Goal: Register for event/course

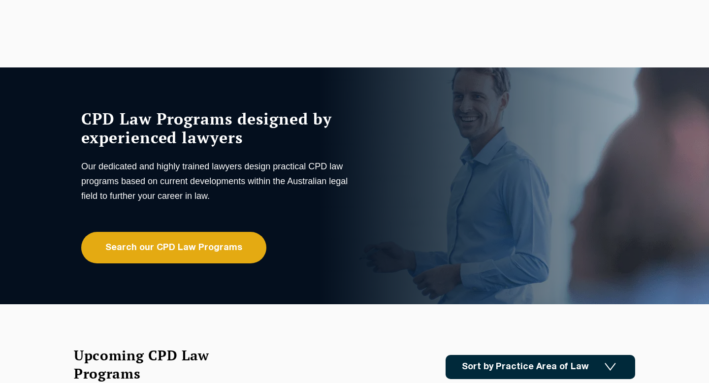
scroll to position [91, 0]
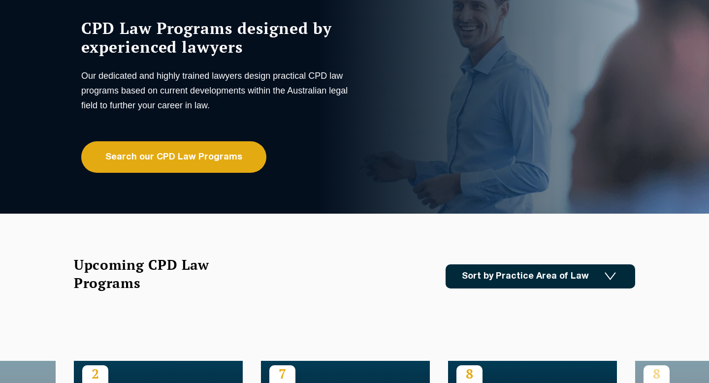
click at [224, 162] on link "Search our CPD Law Programs" at bounding box center [173, 156] width 185 height 31
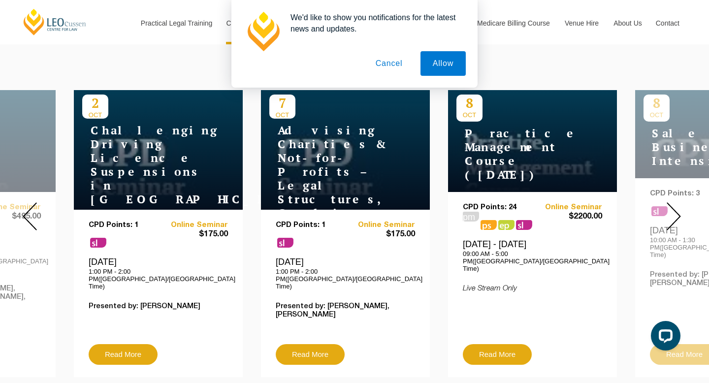
scroll to position [365, 0]
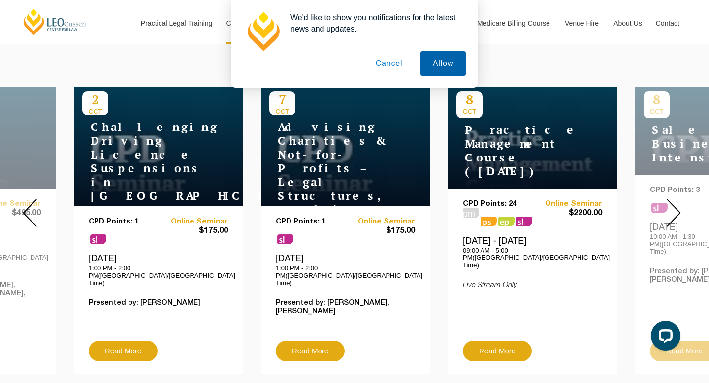
click at [432, 56] on button "Allow" at bounding box center [442, 63] width 45 height 25
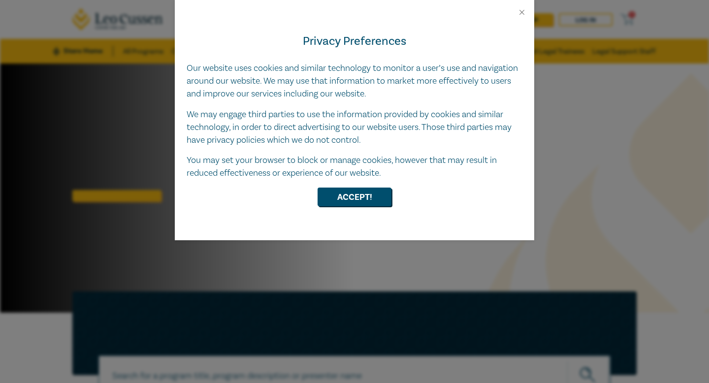
click at [331, 186] on div "Privacy Preferences Our website uses cookies and similar technology to monitor …" at bounding box center [354, 128] width 359 height 223
click at [335, 195] on button "Accept!" at bounding box center [354, 197] width 74 height 19
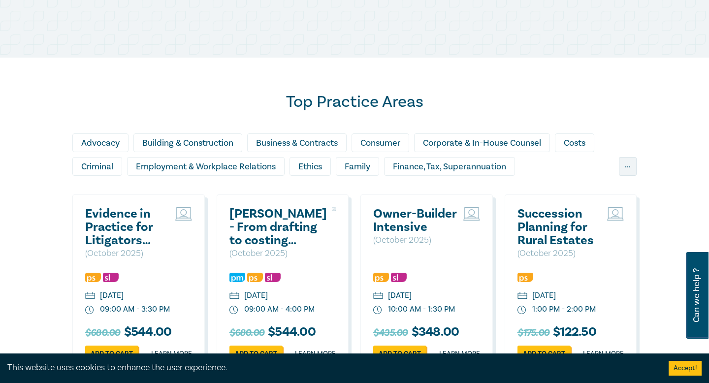
scroll to position [568, 0]
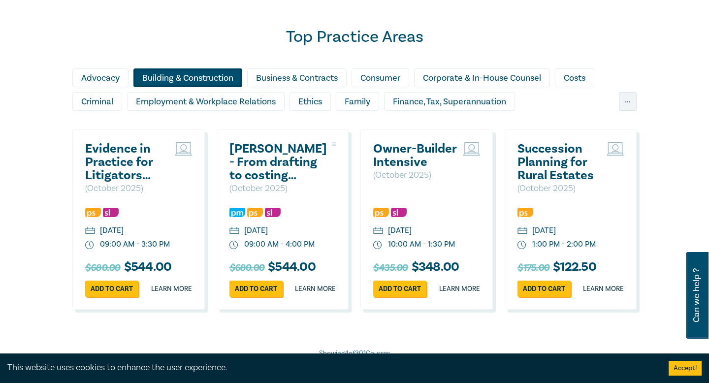
click at [193, 80] on div "Building & Construction" at bounding box center [187, 77] width 109 height 19
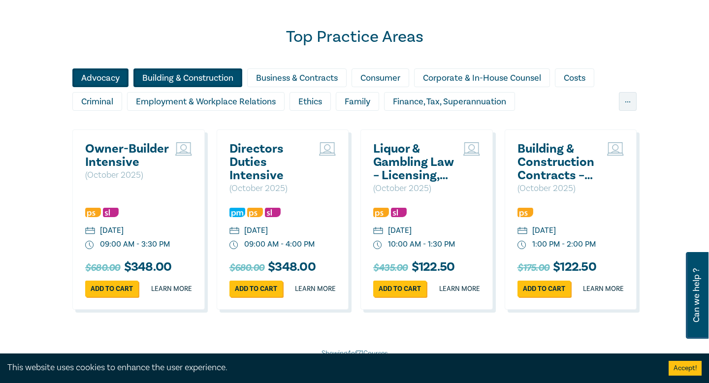
click at [100, 83] on div "Advocacy" at bounding box center [100, 77] width 56 height 19
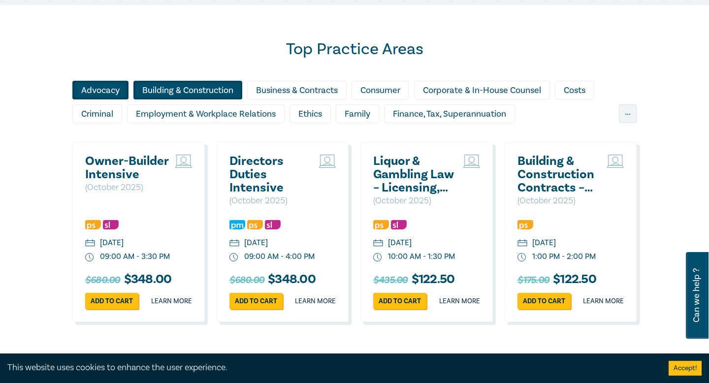
scroll to position [684, 0]
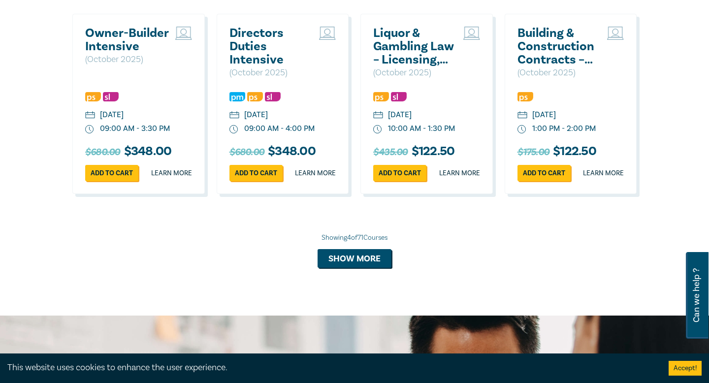
click at [365, 281] on div "Top Practice Areas Advocacy Building & Construction Business & Contracts Consum…" at bounding box center [354, 96] width 709 height 438
click at [358, 268] on button "Show more" at bounding box center [354, 258] width 74 height 19
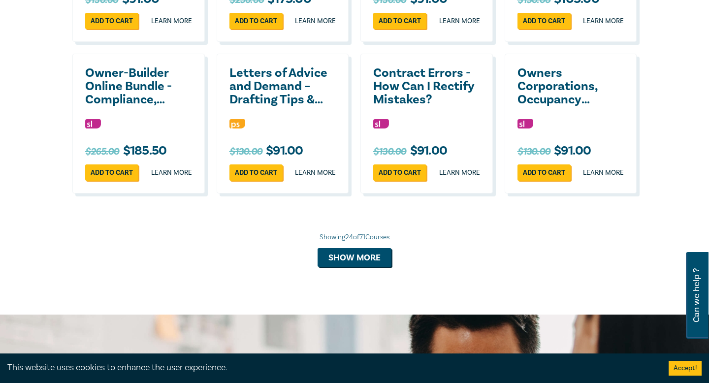
scroll to position [1572, 0]
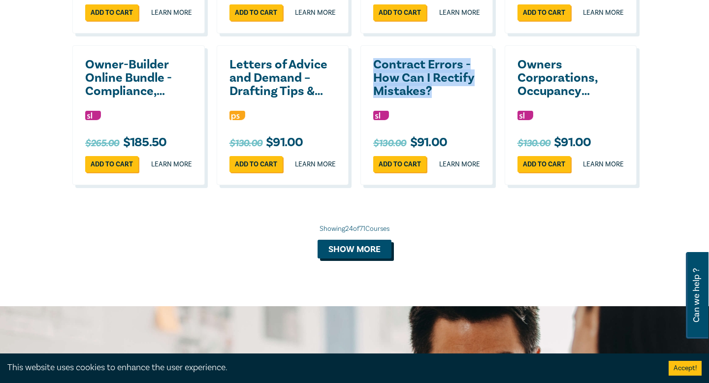
click at [350, 258] on button "Show more" at bounding box center [354, 249] width 74 height 19
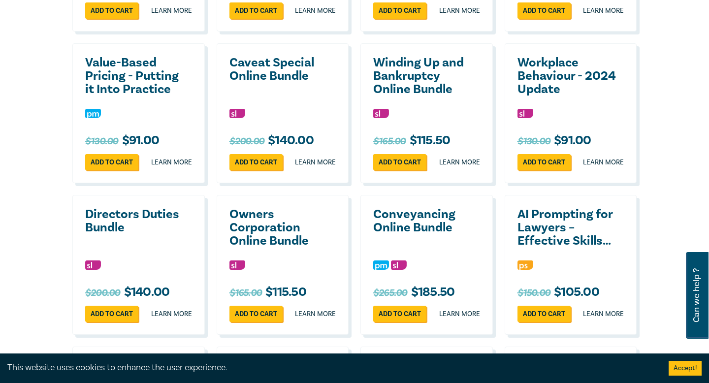
scroll to position [1725, 0]
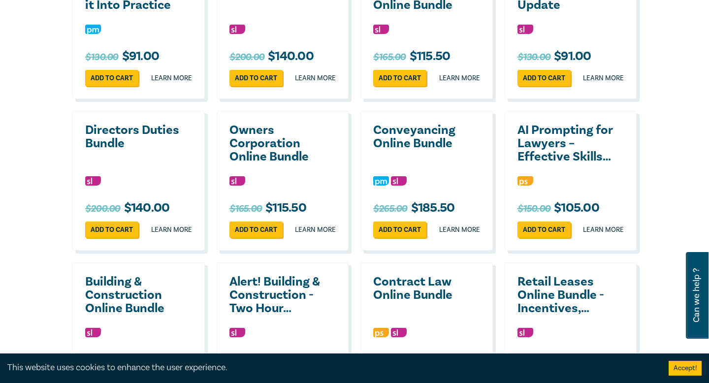
scroll to position [2060, 0]
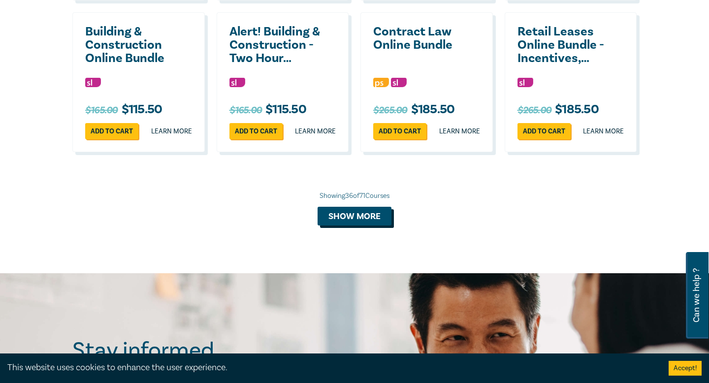
click at [340, 225] on button "Show more" at bounding box center [354, 216] width 74 height 19
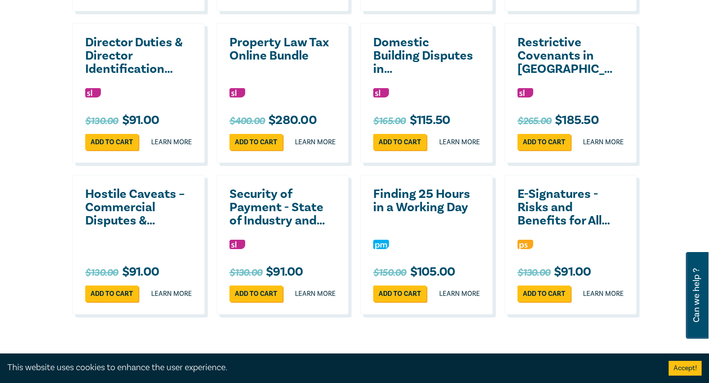
scroll to position [2366, 0]
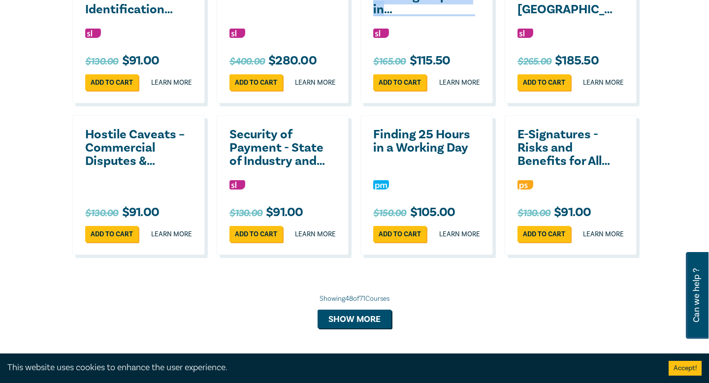
click at [391, 155] on h2 "Finding 25 Hours in a Working Day" at bounding box center [424, 141] width 102 height 27
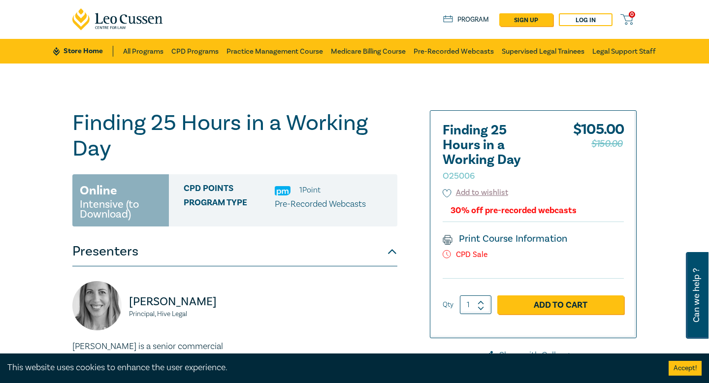
scroll to position [238, 0]
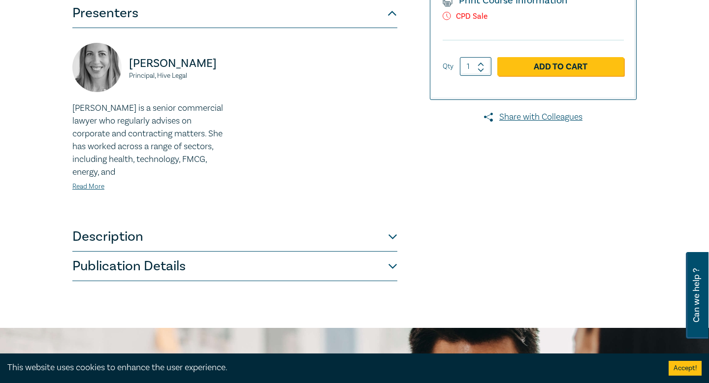
click at [328, 200] on div "Adrienne Trumbull Principal, Hive Legal Adrienne Trumbull is a senior commercia…" at bounding box center [234, 125] width 337 height 164
click at [187, 239] on button "Description" at bounding box center [234, 237] width 325 height 30
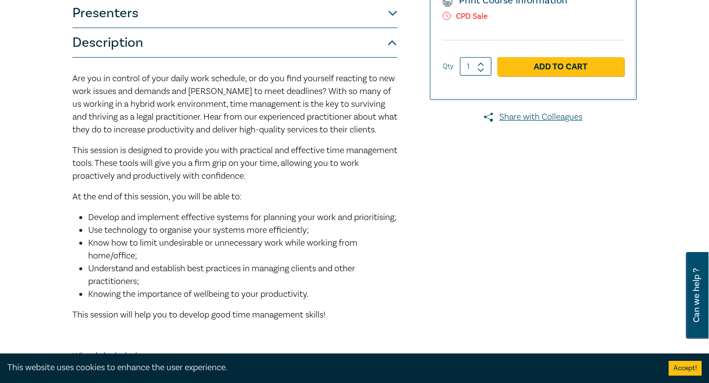
click at [259, 143] on div "Are you in control of your daily work schedule, or do you find yourself reactin…" at bounding box center [234, 238] width 325 height 332
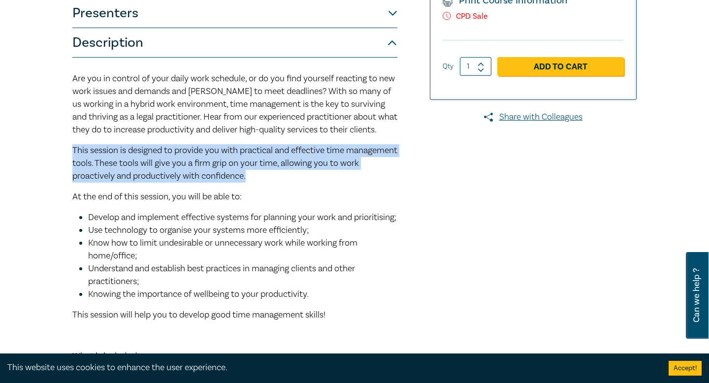
click at [253, 167] on span "This session is designed to provide you with practical and effective time manag…" at bounding box center [234, 163] width 325 height 37
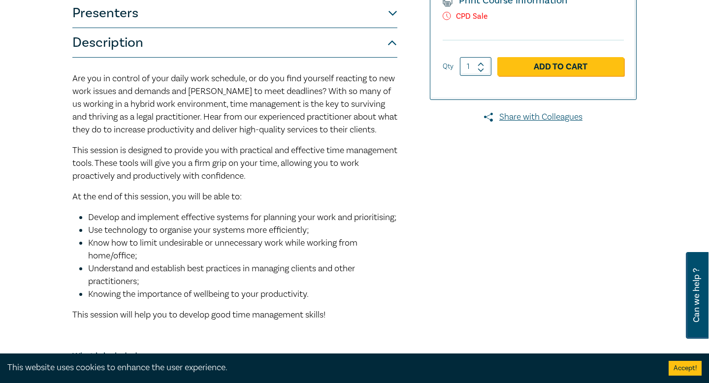
click at [253, 167] on span "This session is designed to provide you with practical and effective time manag…" at bounding box center [234, 163] width 325 height 37
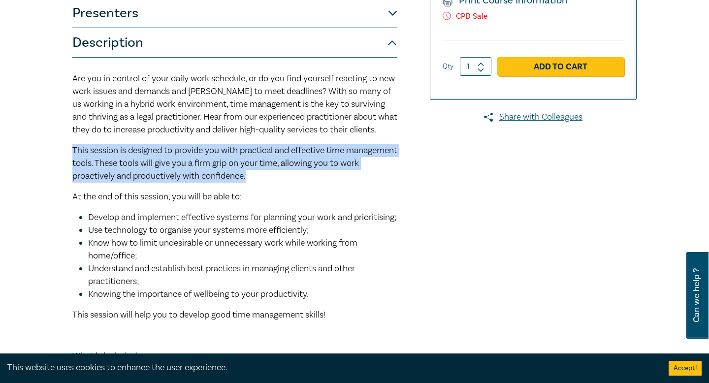
click at [243, 210] on div "Are you in control of your daily work schedule, or do you find yourself reactin…" at bounding box center [234, 238] width 325 height 332
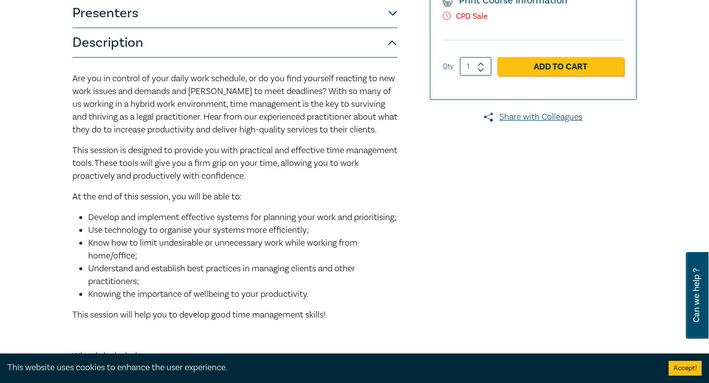
click at [243, 210] on div "Are you in control of your daily work schedule, or do you find yourself reactin…" at bounding box center [234, 238] width 325 height 332
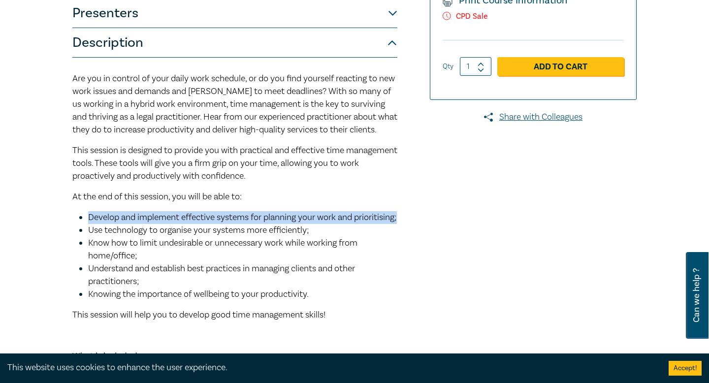
click at [239, 236] on span "Use technology to organise your systems more efficiently;" at bounding box center [198, 229] width 221 height 11
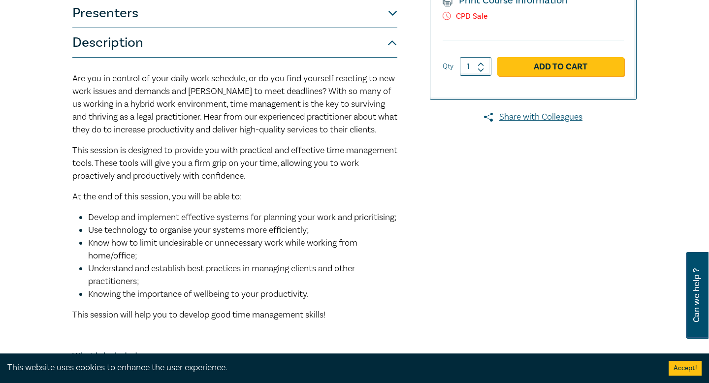
click at [263, 156] on p "This session is designed to provide you with practical and effective time manag…" at bounding box center [234, 163] width 325 height 38
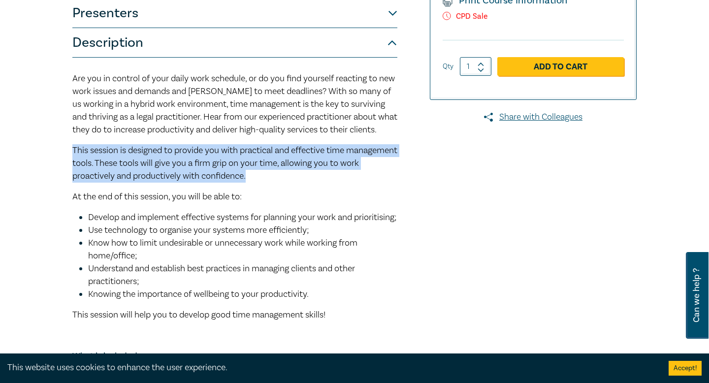
click at [262, 185] on div "Are you in control of your daily work schedule, or do you find yourself reactin…" at bounding box center [234, 238] width 325 height 332
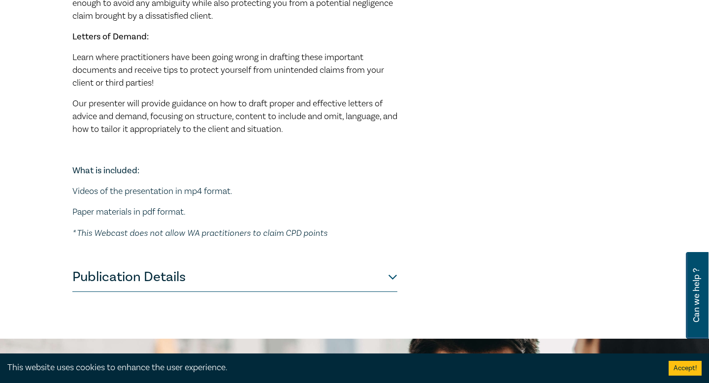
scroll to position [437, 0]
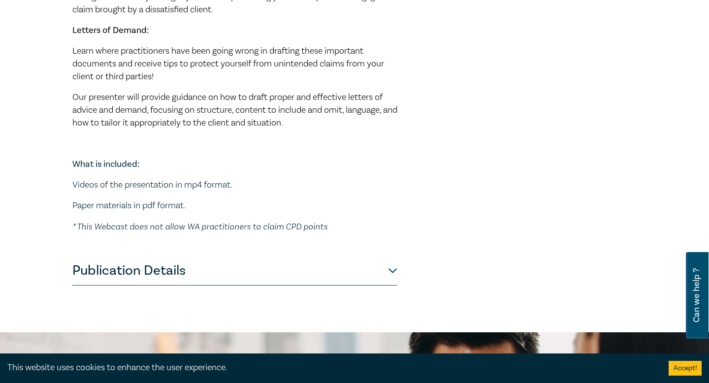
click at [193, 273] on button "Publication Details" at bounding box center [234, 271] width 325 height 30
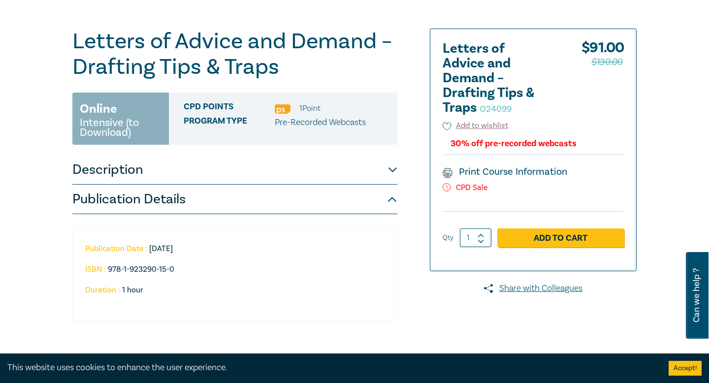
scroll to position [0, 0]
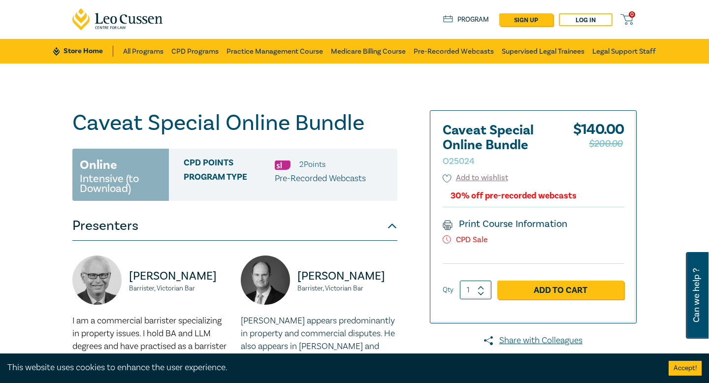
scroll to position [176, 0]
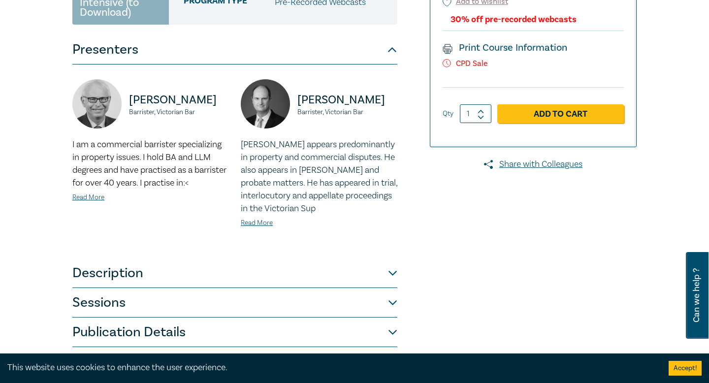
click at [365, 171] on p "[PERSON_NAME] appears predominantly in property and commercial disputes. He als…" at bounding box center [319, 176] width 157 height 77
click at [365, 171] on p "David appears predominantly in property and commercial disputes. He also appear…" at bounding box center [319, 176] width 157 height 77
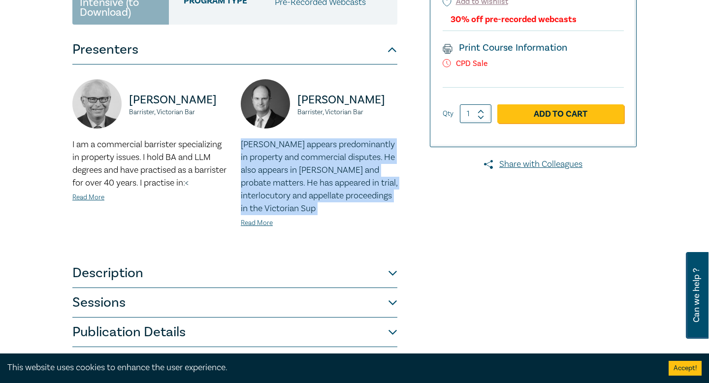
click at [366, 196] on p "David appears predominantly in property and commercial disputes. He also appear…" at bounding box center [319, 176] width 157 height 77
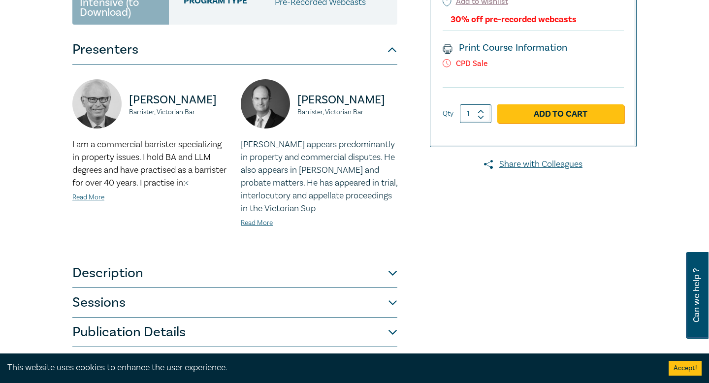
scroll to position [210, 0]
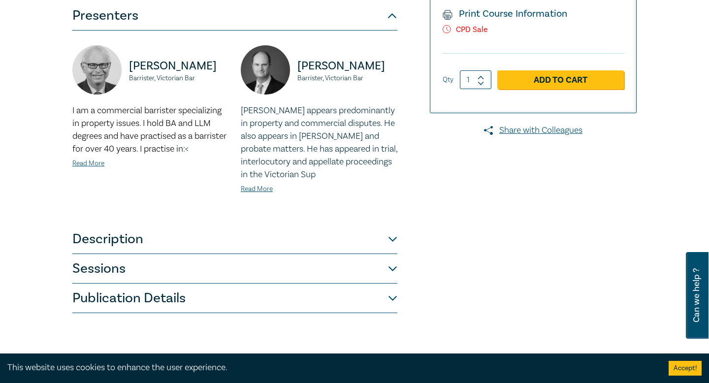
click at [334, 263] on button "Sessions" at bounding box center [234, 269] width 325 height 30
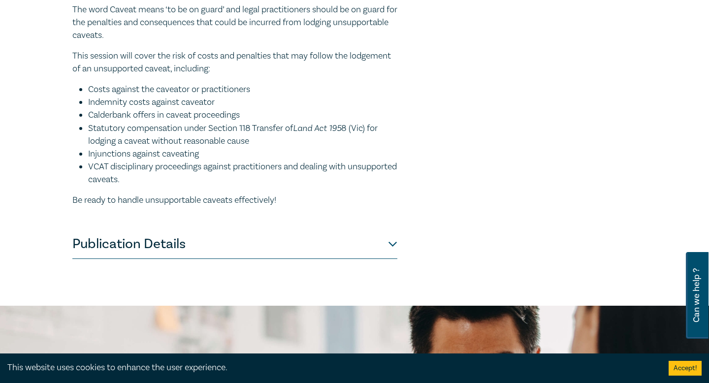
click at [334, 236] on button "Publication Details" at bounding box center [234, 244] width 325 height 30
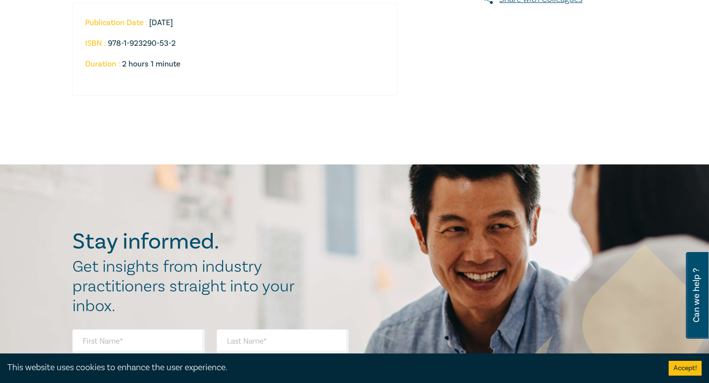
scroll to position [0, 0]
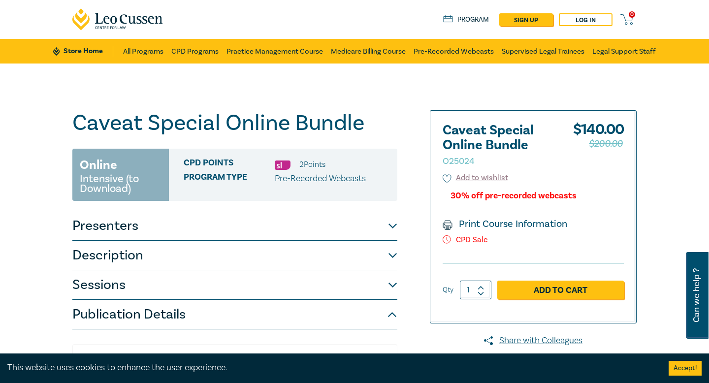
click at [319, 249] on button "Description" at bounding box center [234, 256] width 325 height 30
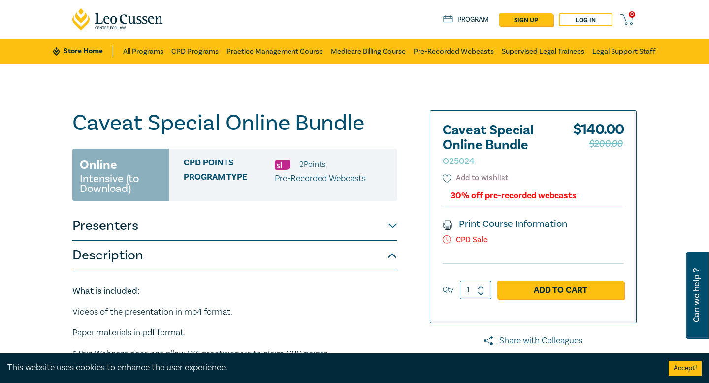
click at [309, 232] on button "Presenters" at bounding box center [234, 226] width 325 height 30
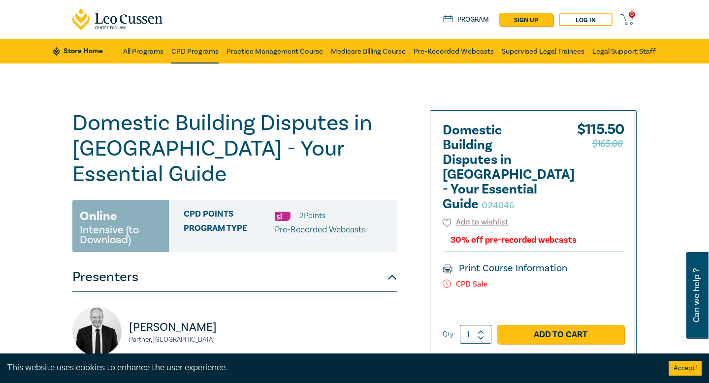
click at [207, 46] on link "CPD Programs" at bounding box center [194, 51] width 47 height 25
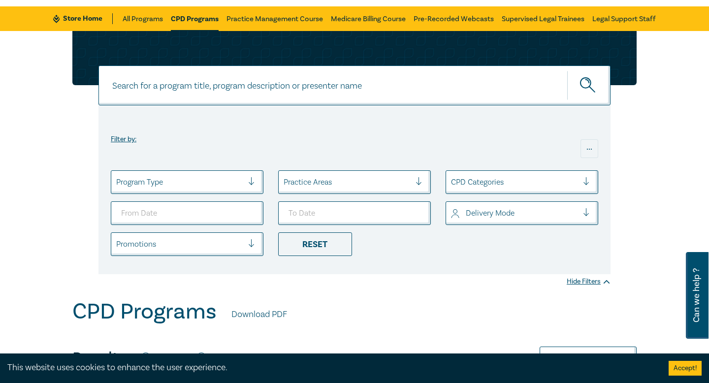
scroll to position [58, 0]
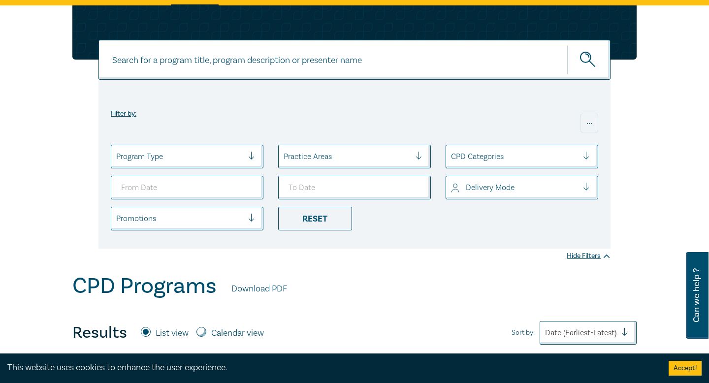
click at [480, 153] on div at bounding box center [514, 156] width 127 height 13
click at [421, 129] on div "Filter by: ..." at bounding box center [354, 113] width 487 height 47
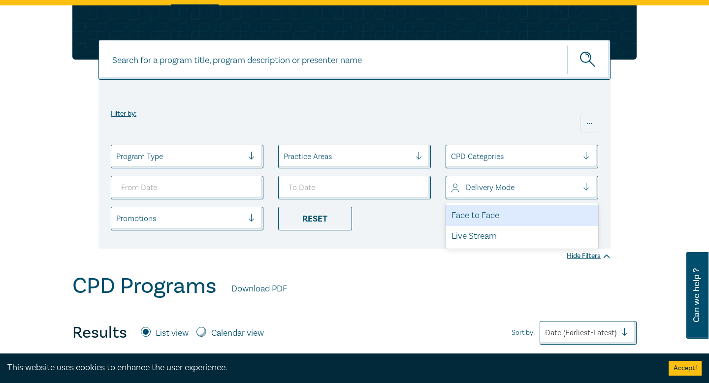
click at [501, 191] on div at bounding box center [514, 187] width 127 height 13
click at [494, 121] on div "Filter by: ..." at bounding box center [354, 113] width 487 height 47
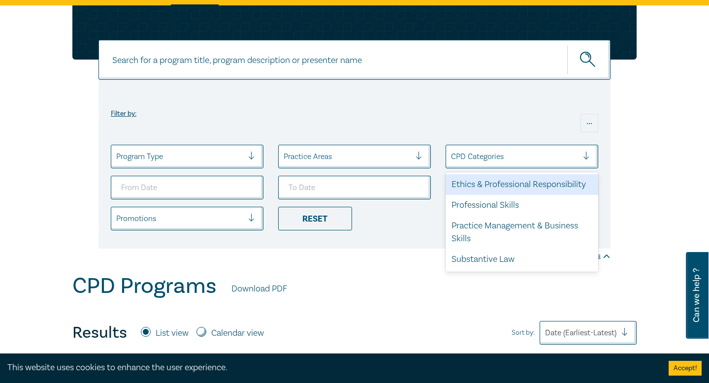
click at [544, 157] on div at bounding box center [514, 156] width 127 height 13
click at [527, 119] on div "Filter by: ..." at bounding box center [354, 113] width 487 height 47
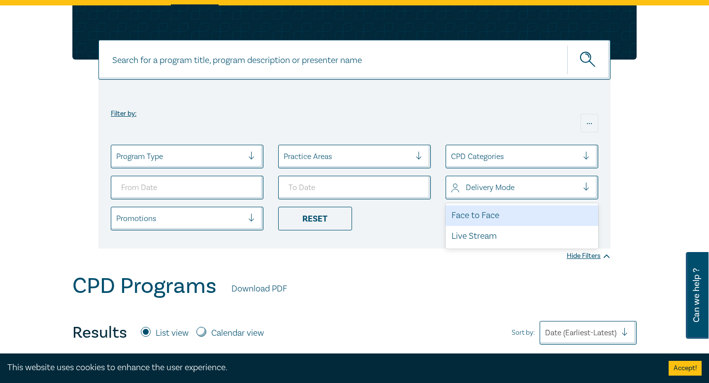
click at [510, 194] on div "Delivery Mode" at bounding box center [514, 187] width 137 height 17
click at [496, 224] on div "Face to Face" at bounding box center [521, 215] width 153 height 21
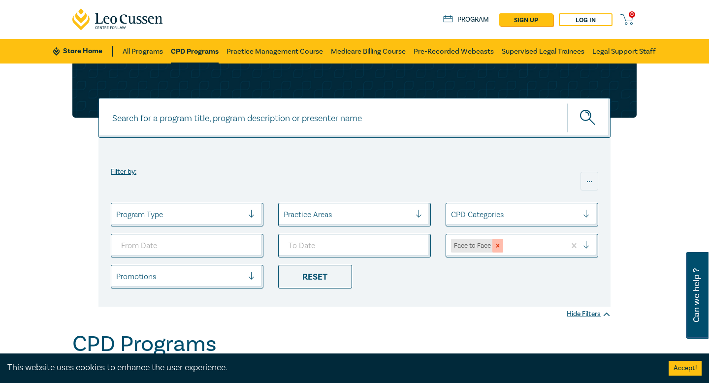
click at [499, 245] on icon "Remove Face to Face" at bounding box center [497, 245] width 7 height 7
click at [527, 249] on div at bounding box center [514, 245] width 127 height 13
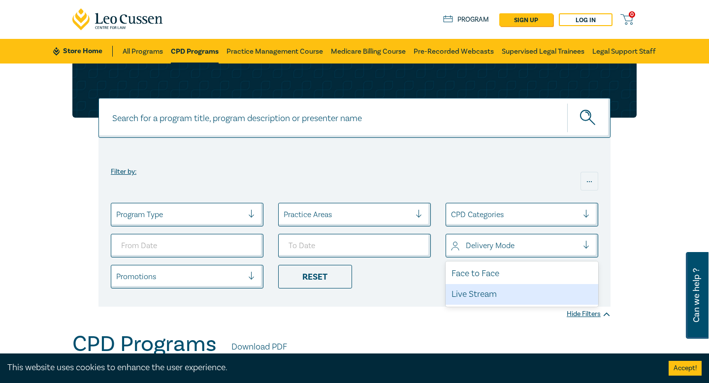
click at [519, 299] on div "Live Stream" at bounding box center [521, 294] width 153 height 21
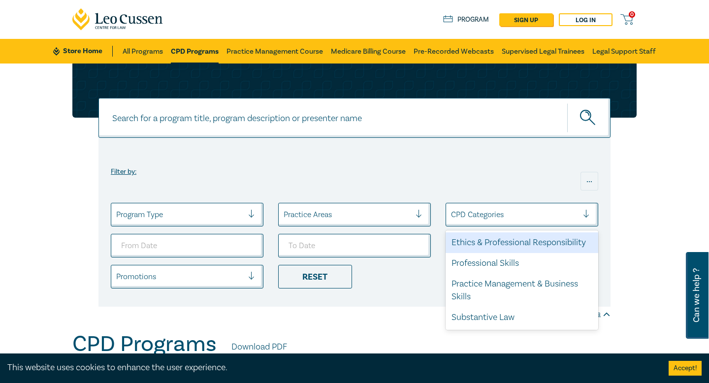
click at [498, 220] on div at bounding box center [514, 214] width 127 height 13
click at [482, 172] on div "Filter by: ..." at bounding box center [354, 171] width 487 height 47
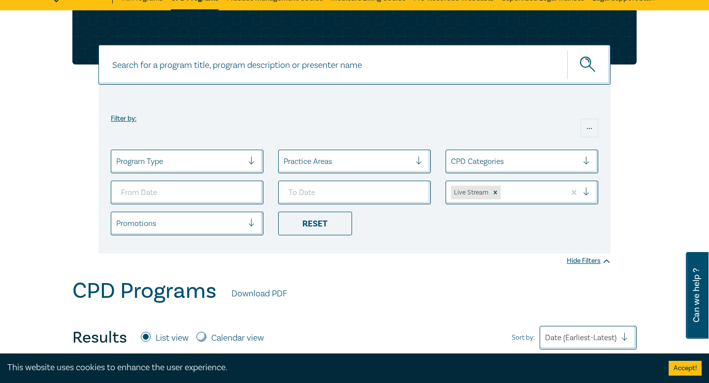
scroll to position [55, 0]
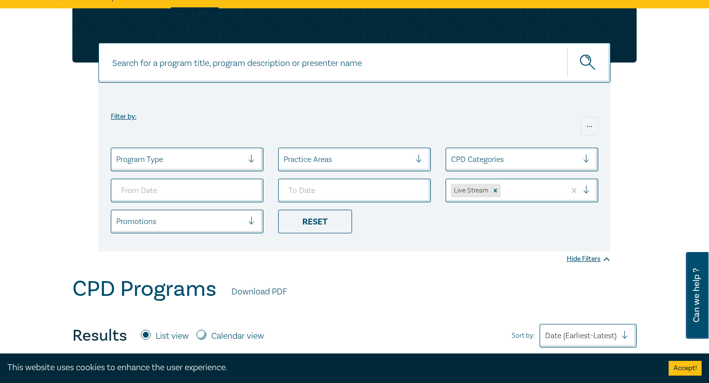
click at [370, 160] on div at bounding box center [346, 159] width 127 height 13
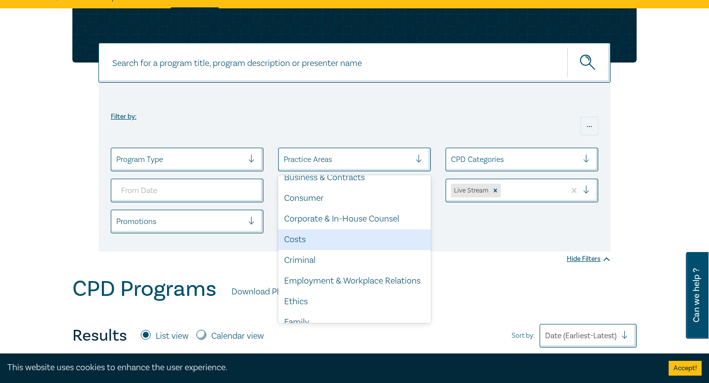
scroll to position [32, 0]
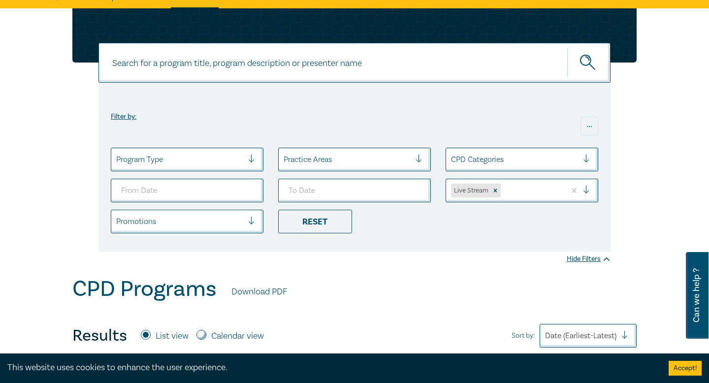
click at [278, 124] on div "Filter by: ..." at bounding box center [354, 116] width 487 height 47
click at [243, 222] on div "Promotions" at bounding box center [179, 221] width 137 height 17
click at [271, 123] on div "Filter by: ..." at bounding box center [354, 116] width 487 height 47
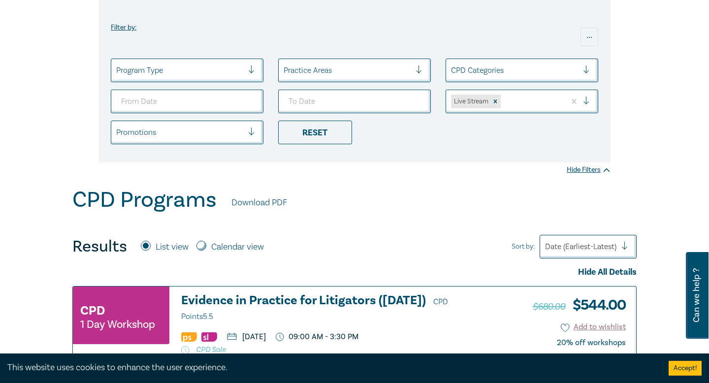
scroll to position [129, 0]
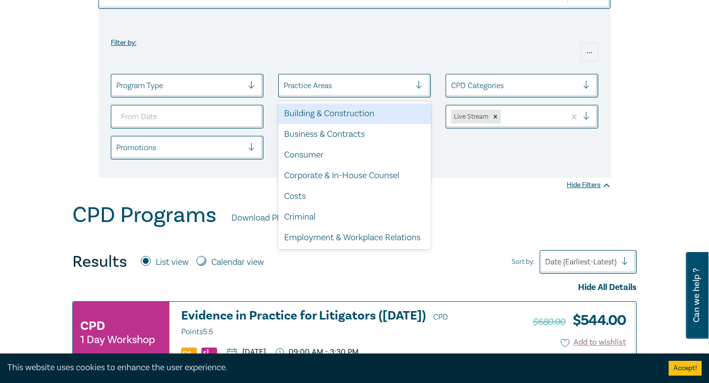
click at [358, 82] on div at bounding box center [346, 85] width 127 height 13
click at [342, 111] on div "Building & Construction" at bounding box center [354, 113] width 153 height 21
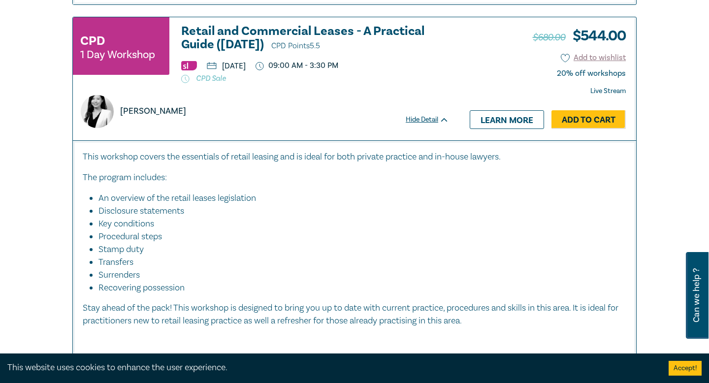
scroll to position [1420, 0]
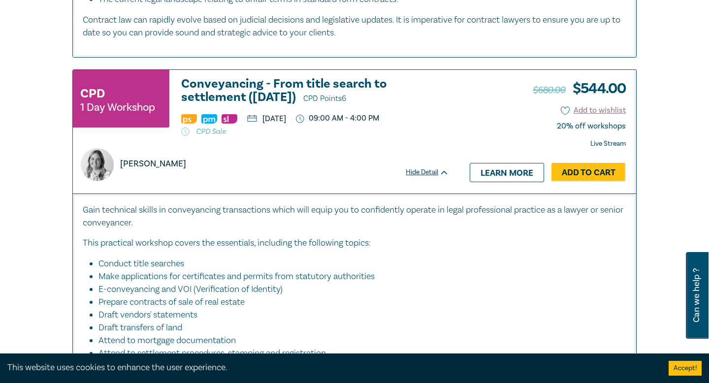
scroll to position [2338, 0]
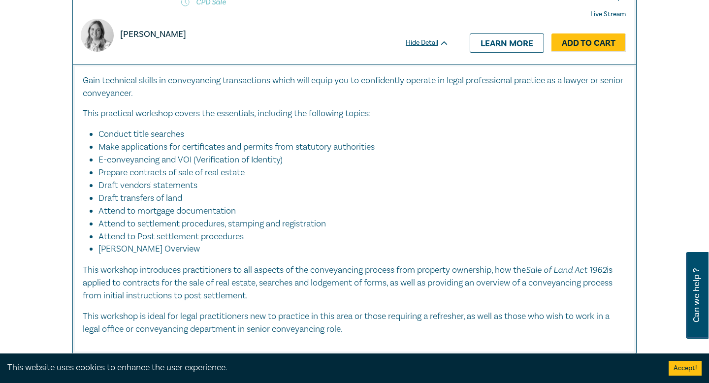
click at [214, 141] on li "Conduct title searches" at bounding box center [357, 134] width 518 height 13
click at [210, 166] on li "E-conveyancing and VOI (Verification of Identity)" at bounding box center [357, 160] width 518 height 13
click at [161, 166] on li "E-conveyancing and VOI (Verification of Identity)" at bounding box center [357, 160] width 518 height 13
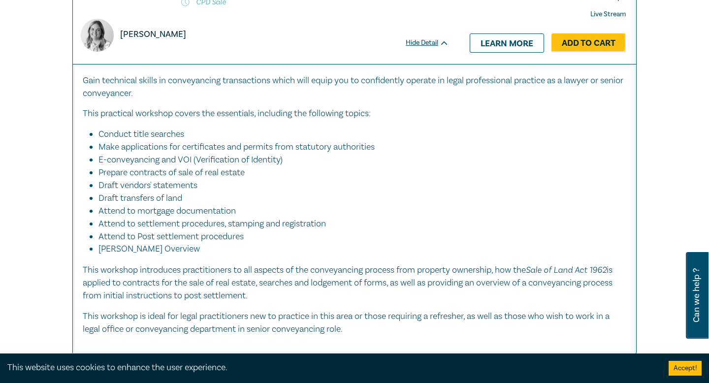
click at [161, 166] on li "E-conveyancing and VOI (Verification of Identity)" at bounding box center [357, 160] width 518 height 13
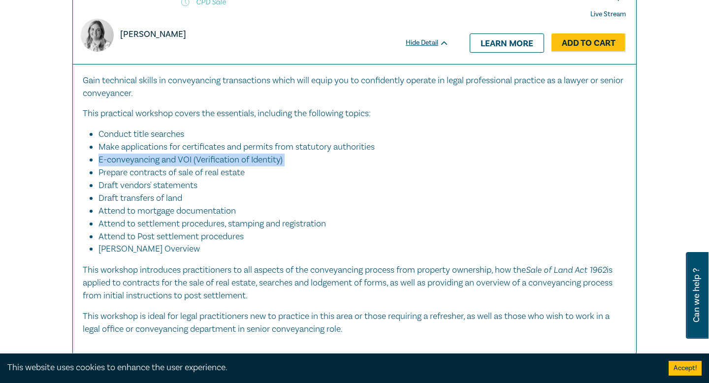
click at [183, 166] on li "E-conveyancing and VOI (Verification of Identity)" at bounding box center [357, 160] width 518 height 13
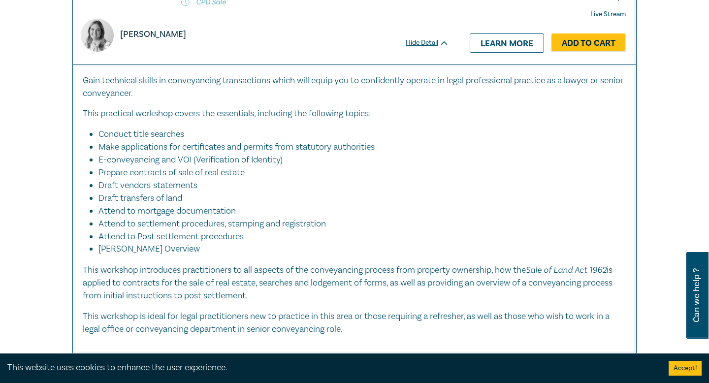
click at [183, 166] on li "E-conveyancing and VOI (Verification of Identity)" at bounding box center [357, 160] width 518 height 13
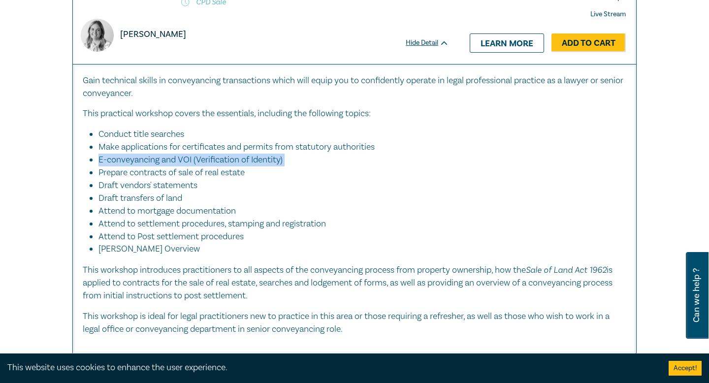
click at [177, 205] on li "Draft transfers of land" at bounding box center [357, 198] width 518 height 13
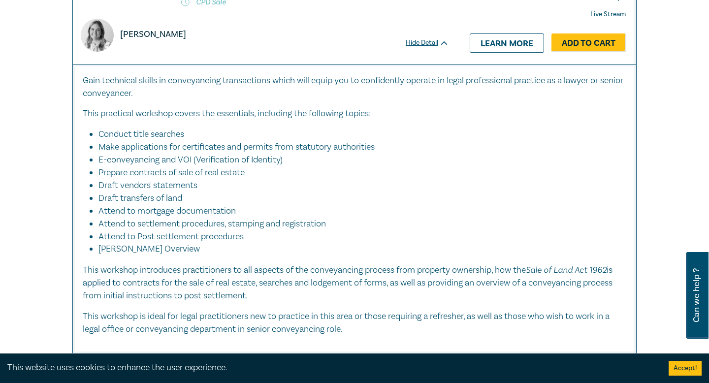
click at [177, 205] on li "Draft transfers of land" at bounding box center [357, 198] width 518 height 13
click at [173, 243] on li "Attend to Post settlement procedures" at bounding box center [357, 236] width 518 height 13
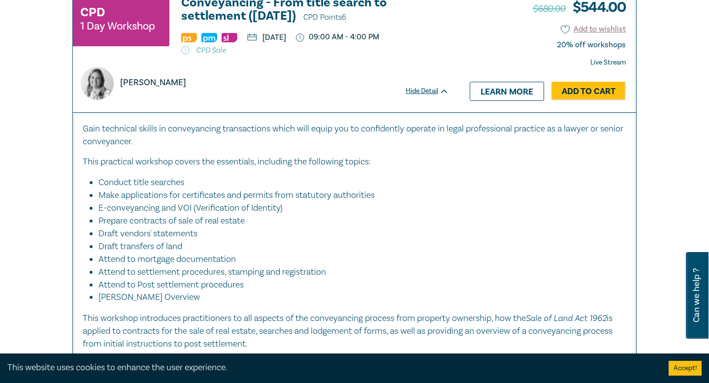
scroll to position [2237, 0]
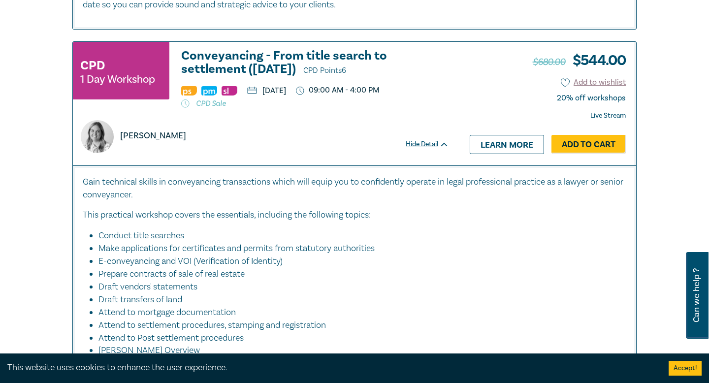
click at [7, 152] on div "Filter by: ... Program Type Building & Construction CPD Categories Live Stream …" at bounding box center [354, 96] width 709 height 4539
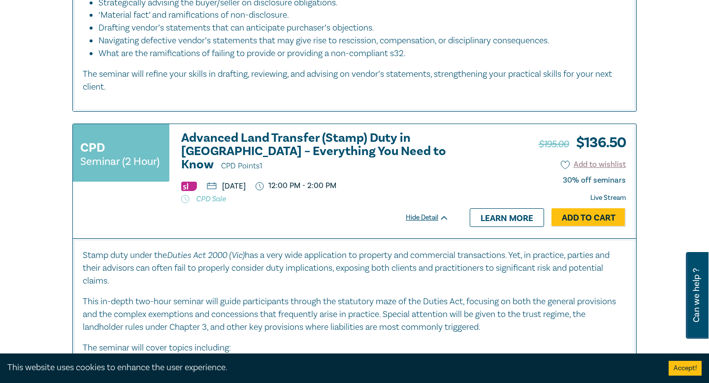
scroll to position [3886, 0]
